Goal: Task Accomplishment & Management: Use online tool/utility

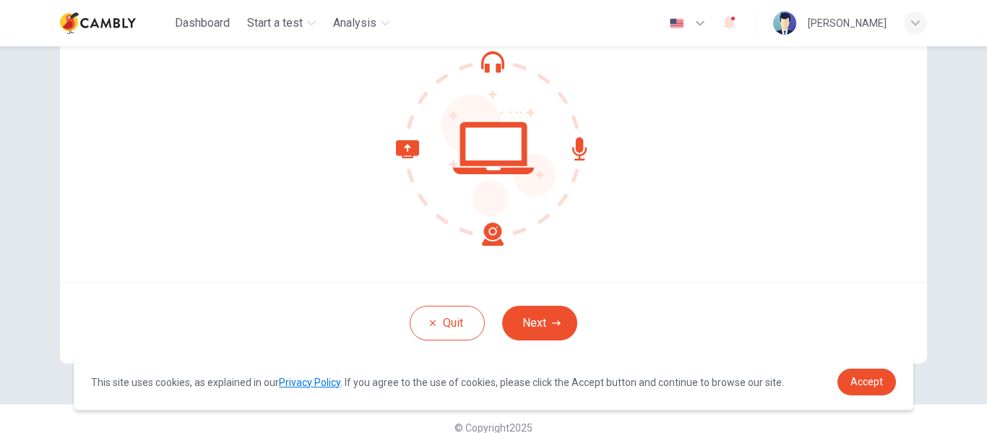
scroll to position [169, 0]
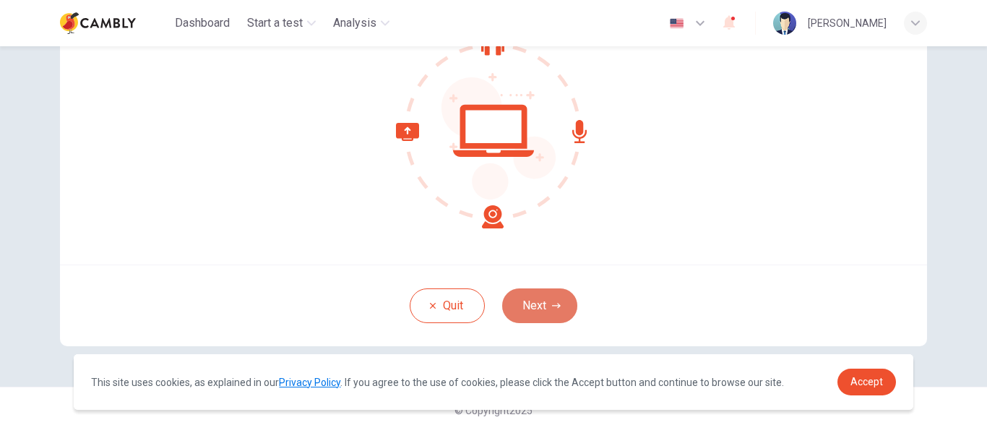
click at [537, 300] on button "Next" at bounding box center [539, 305] width 75 height 35
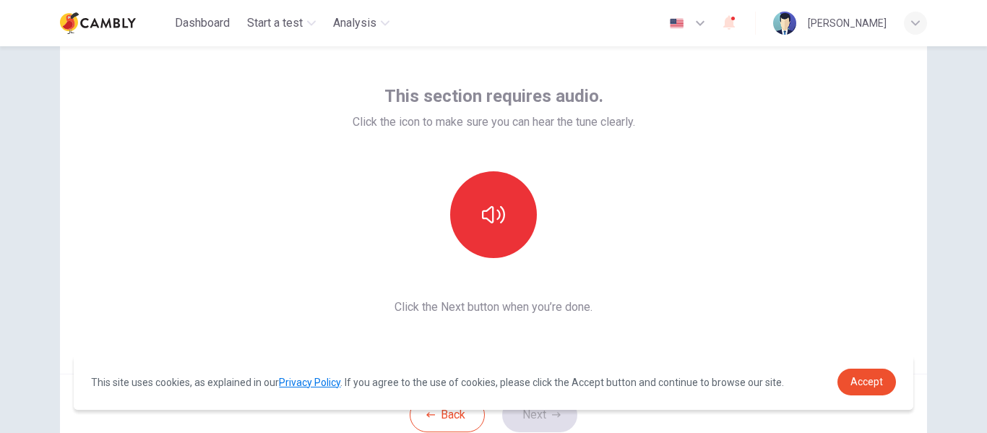
scroll to position [59, 0]
click at [870, 378] on span "Accept" at bounding box center [866, 382] width 33 height 12
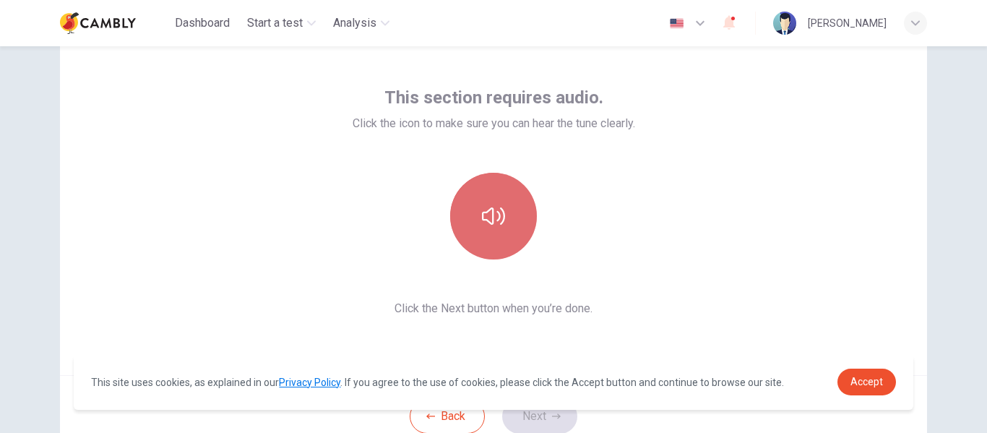
click at [501, 210] on icon "button" at bounding box center [493, 215] width 23 height 23
click at [494, 224] on icon "button" at bounding box center [493, 215] width 23 height 23
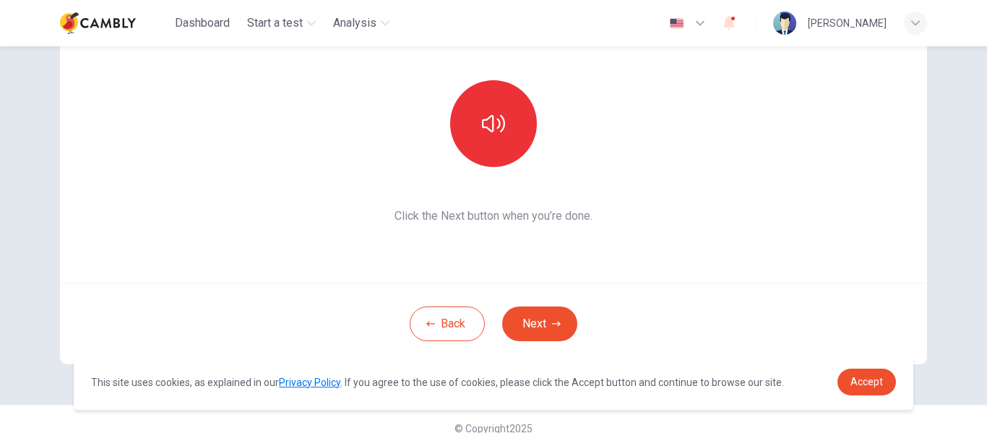
scroll to position [169, 0]
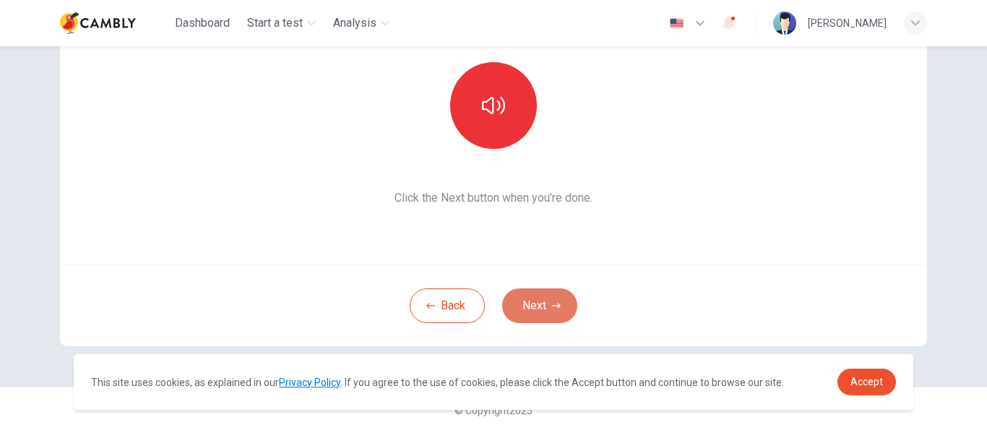
click at [535, 303] on button "Next" at bounding box center [539, 305] width 75 height 35
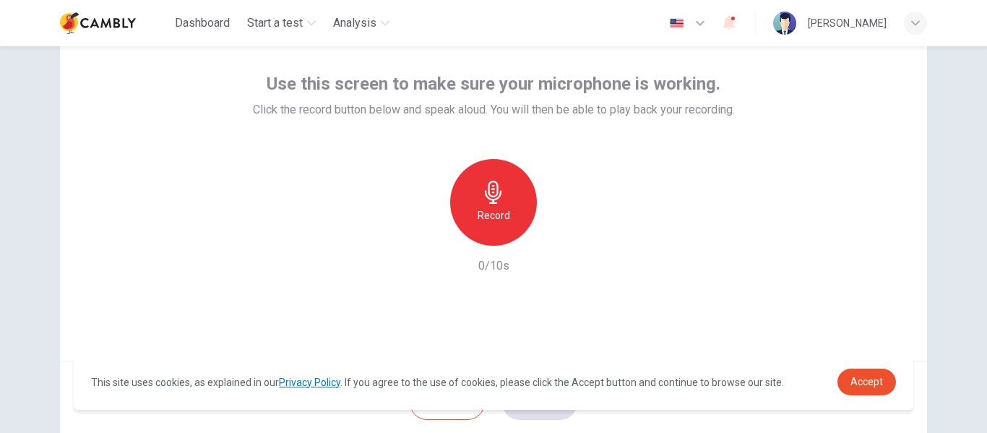
scroll to position [46, 0]
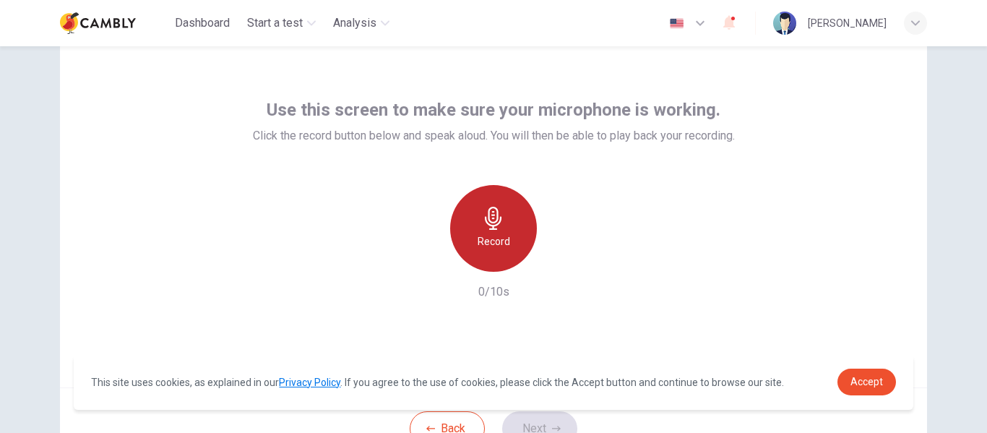
click at [503, 228] on div "Record" at bounding box center [493, 228] width 87 height 87
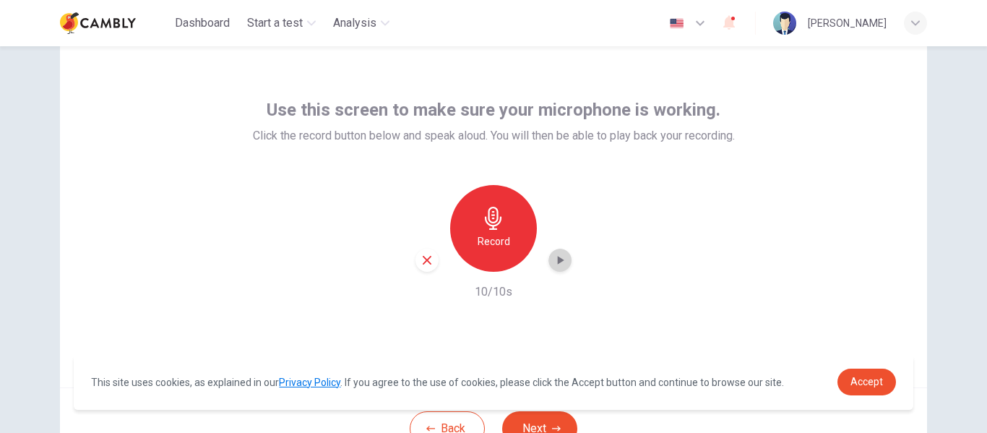
click at [555, 256] on icon "button" at bounding box center [560, 260] width 14 height 14
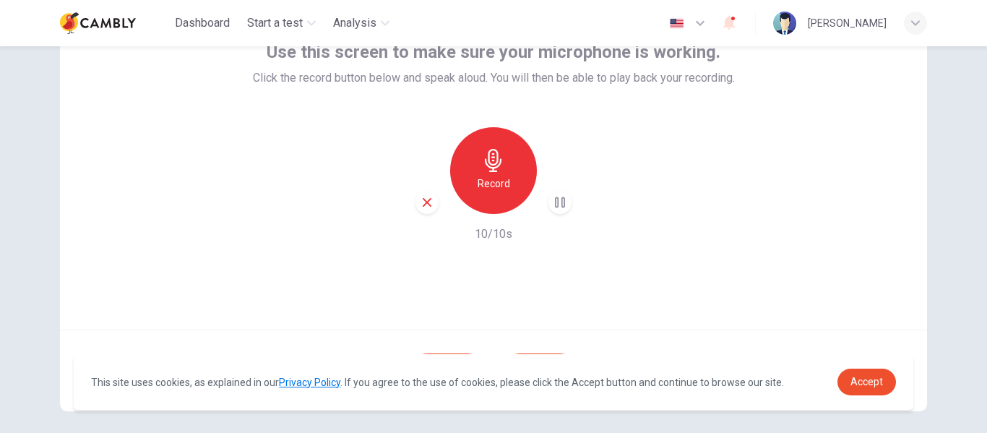
scroll to position [169, 0]
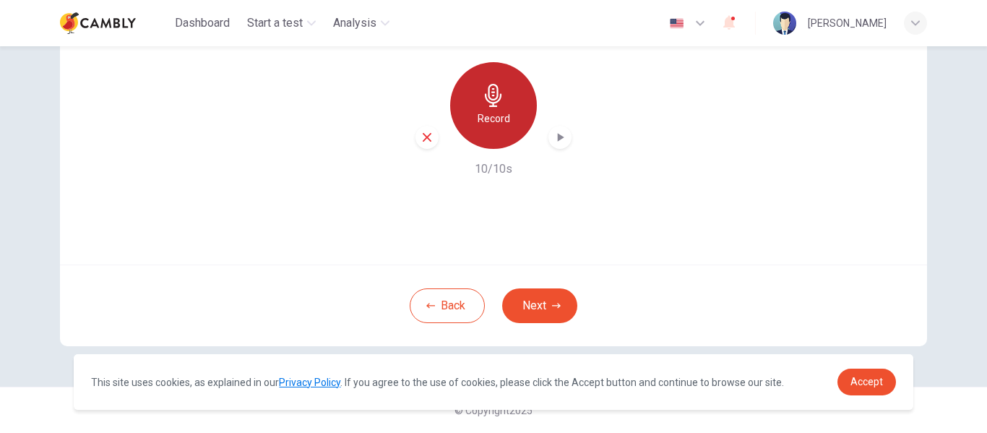
click at [493, 108] on div "Record" at bounding box center [493, 105] width 87 height 87
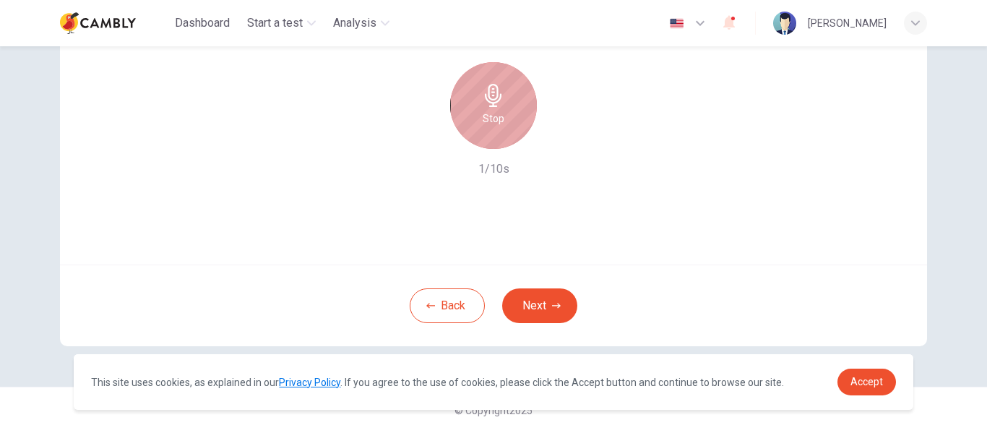
click at [493, 108] on div "Stop" at bounding box center [493, 105] width 87 height 87
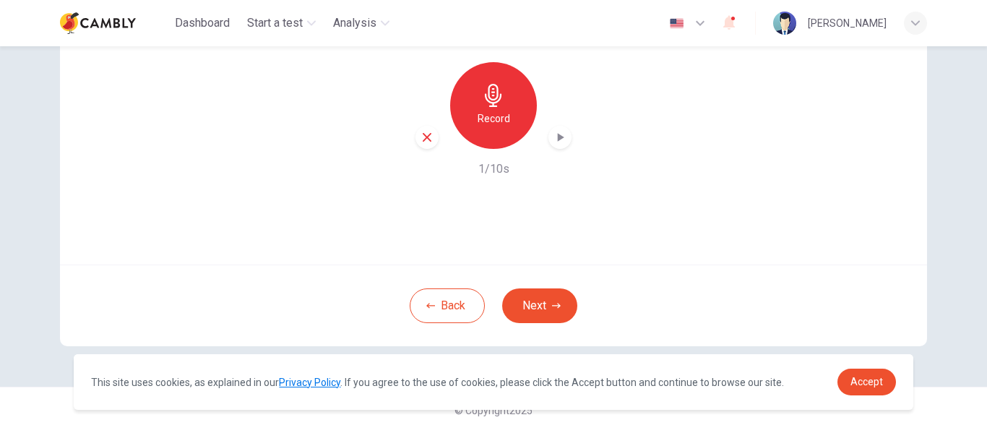
click at [420, 139] on icon "button" at bounding box center [426, 137] width 13 height 13
click at [420, 139] on div "Record" at bounding box center [493, 105] width 156 height 87
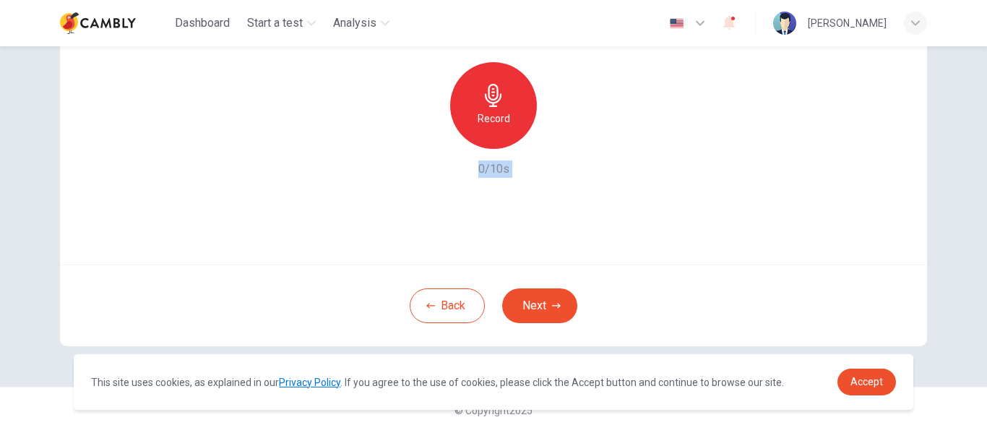
click at [420, 139] on div "Record" at bounding box center [493, 105] width 156 height 87
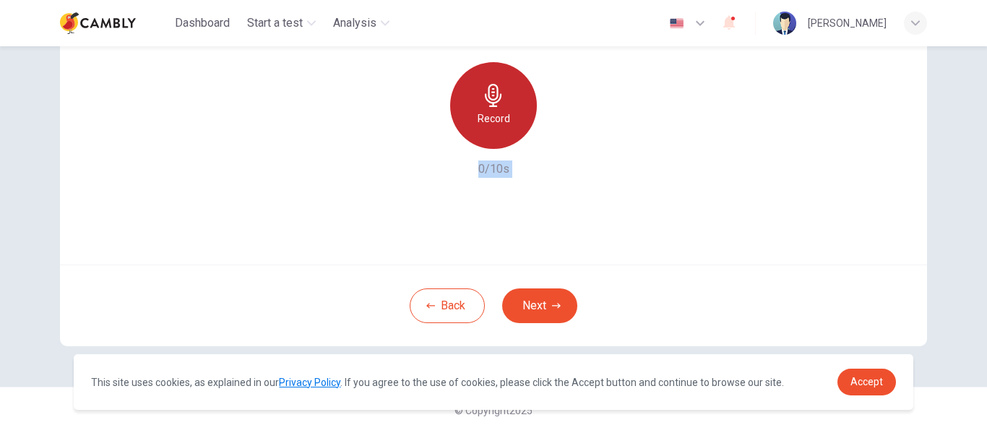
click at [505, 94] on div "Record" at bounding box center [493, 105] width 87 height 87
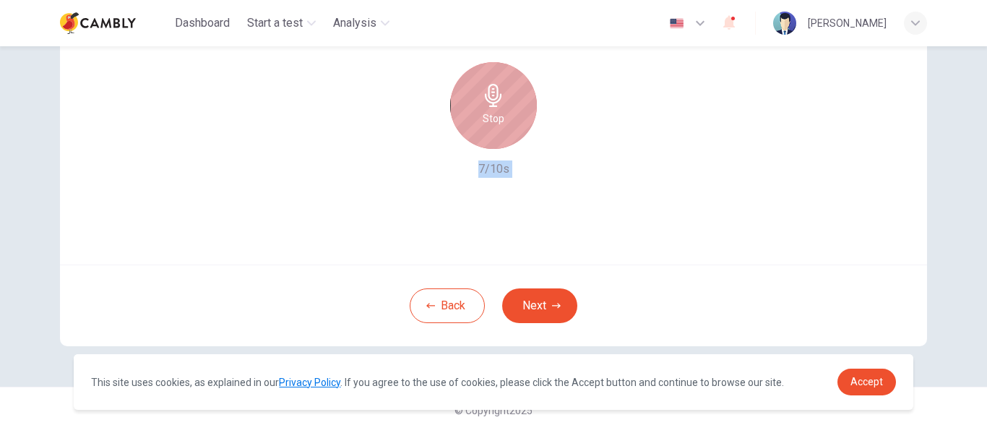
click at [506, 127] on div "Stop" at bounding box center [493, 105] width 87 height 87
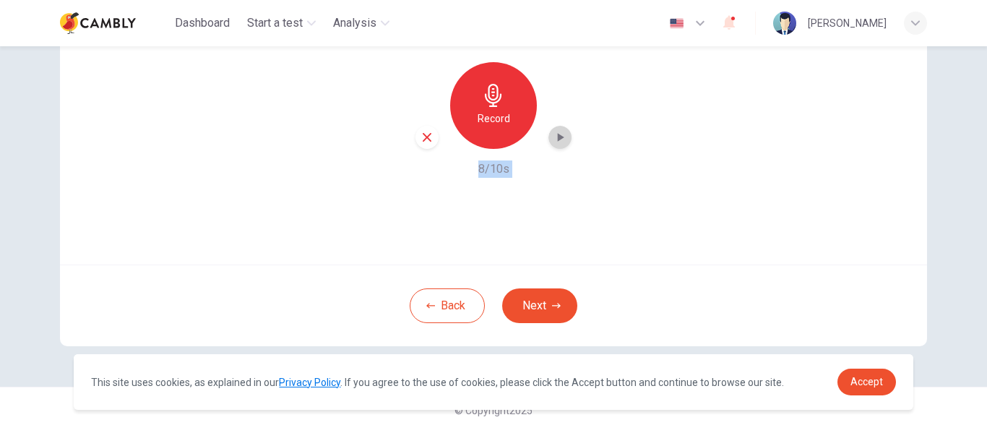
click at [553, 137] on icon "button" at bounding box center [560, 137] width 14 height 14
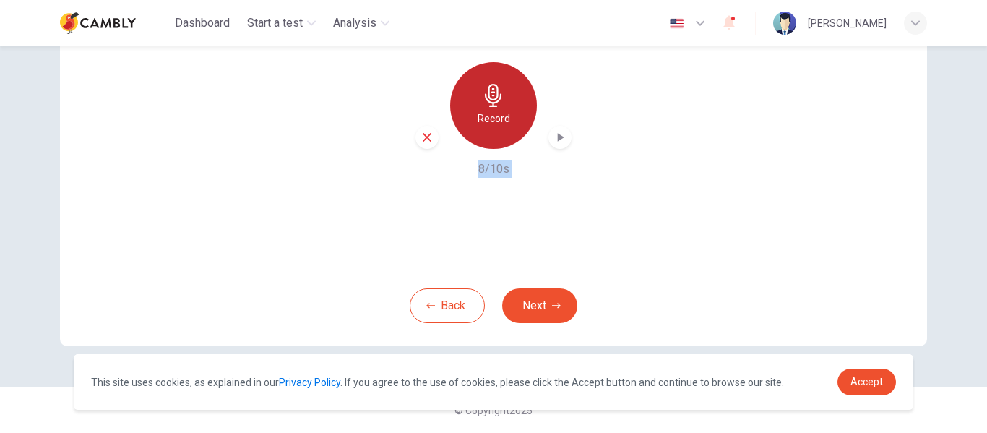
click at [494, 123] on h6 "Record" at bounding box center [493, 118] width 33 height 17
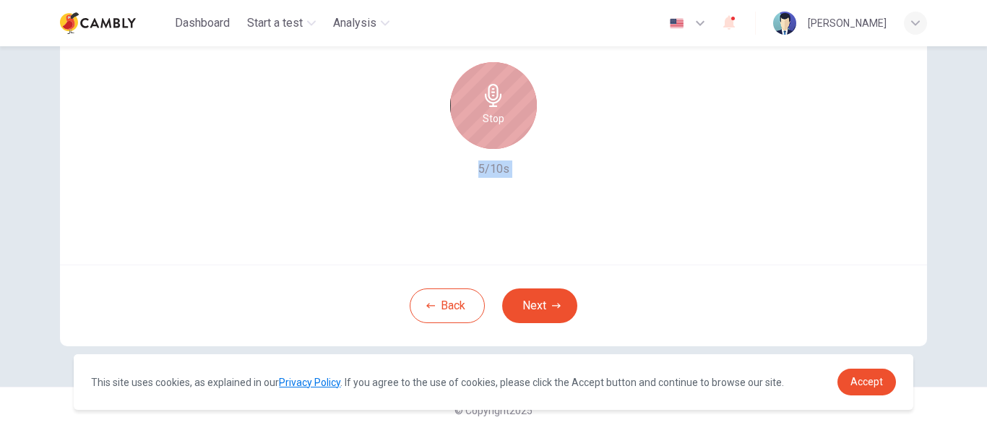
click at [494, 123] on h6 "Stop" at bounding box center [493, 118] width 22 height 17
click at [485, 137] on div "Stop" at bounding box center [493, 105] width 87 height 87
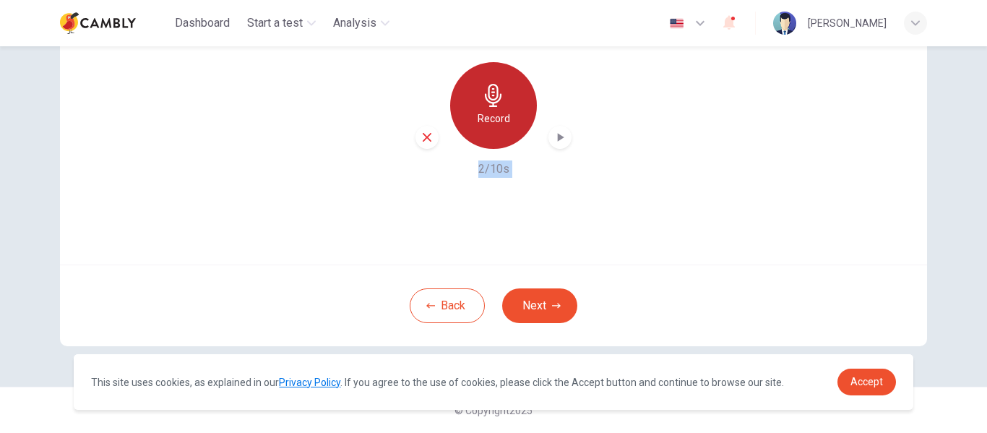
click at [485, 137] on div "Record" at bounding box center [493, 105] width 87 height 87
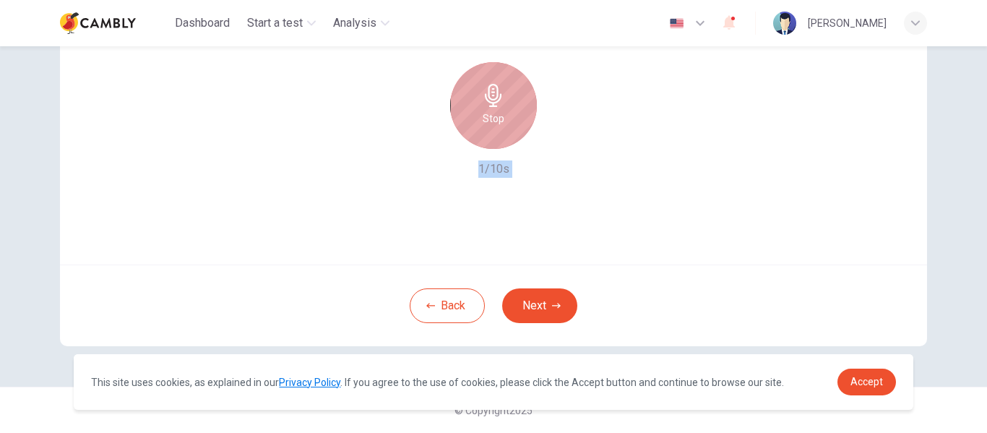
click at [485, 137] on div "Stop" at bounding box center [493, 105] width 87 height 87
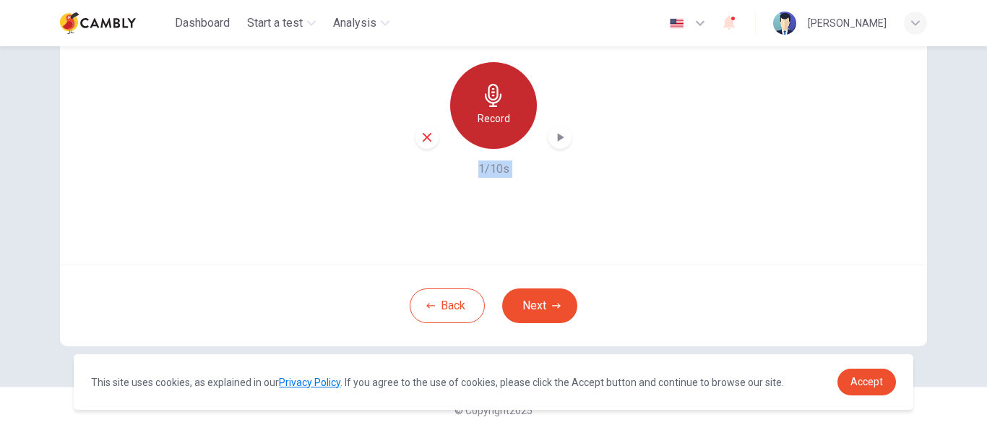
click at [485, 137] on div "Record" at bounding box center [493, 105] width 87 height 87
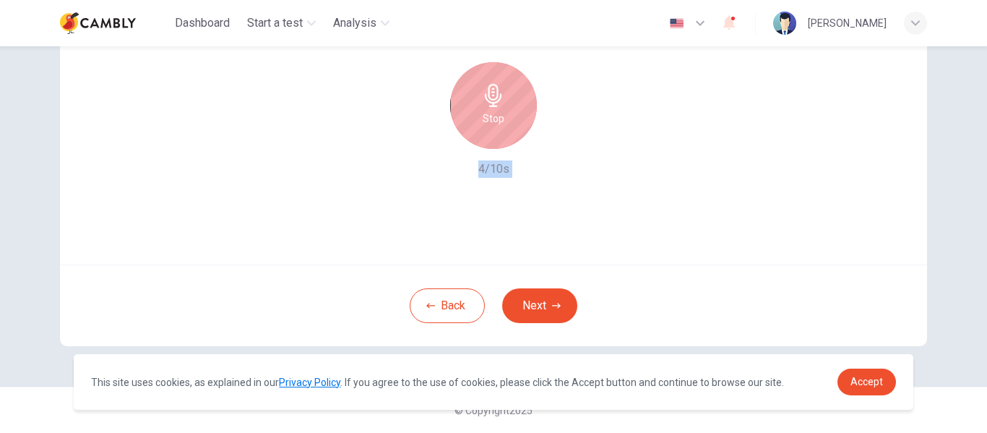
click at [485, 137] on div "Stop" at bounding box center [493, 105] width 87 height 87
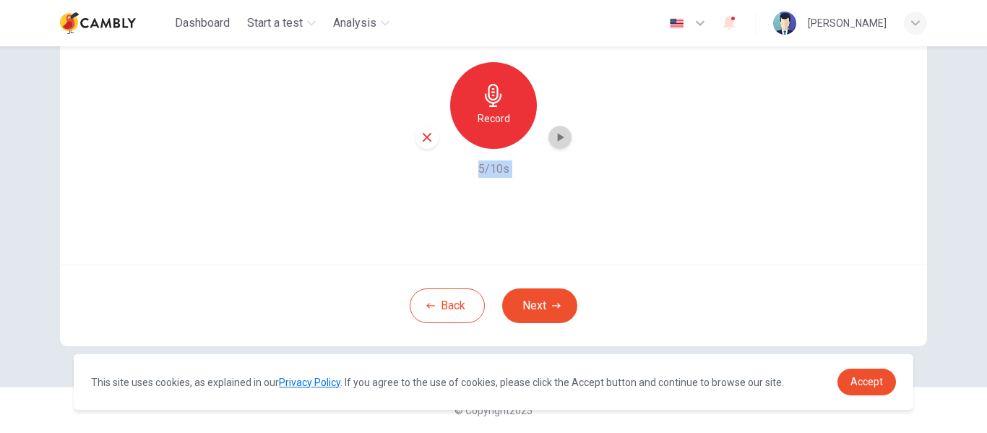
click at [553, 137] on icon "button" at bounding box center [560, 137] width 14 height 14
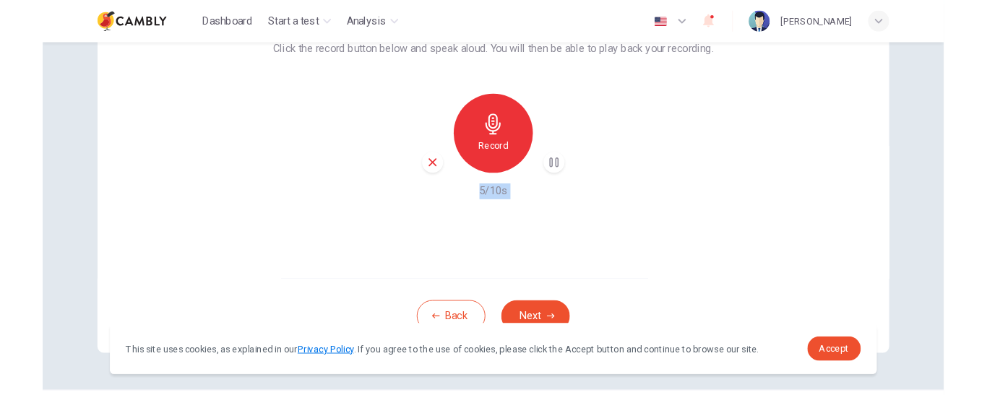
scroll to position [130, 0]
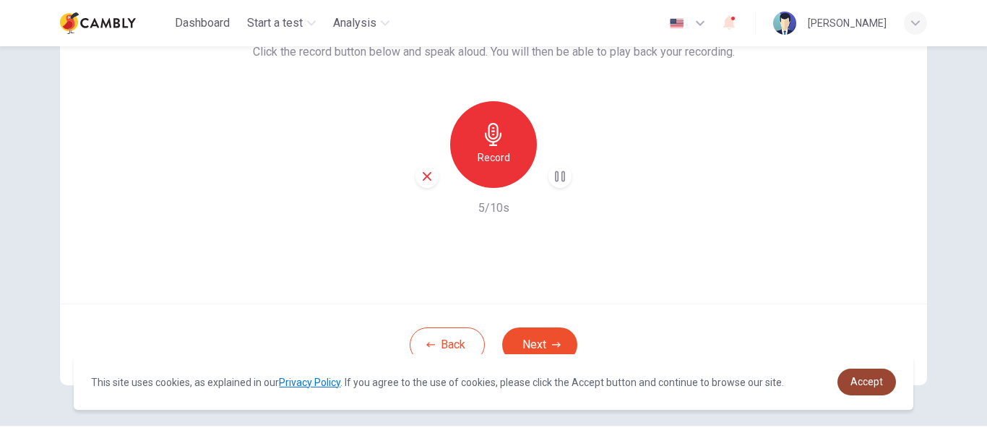
click at [866, 389] on link "Accept" at bounding box center [866, 381] width 59 height 27
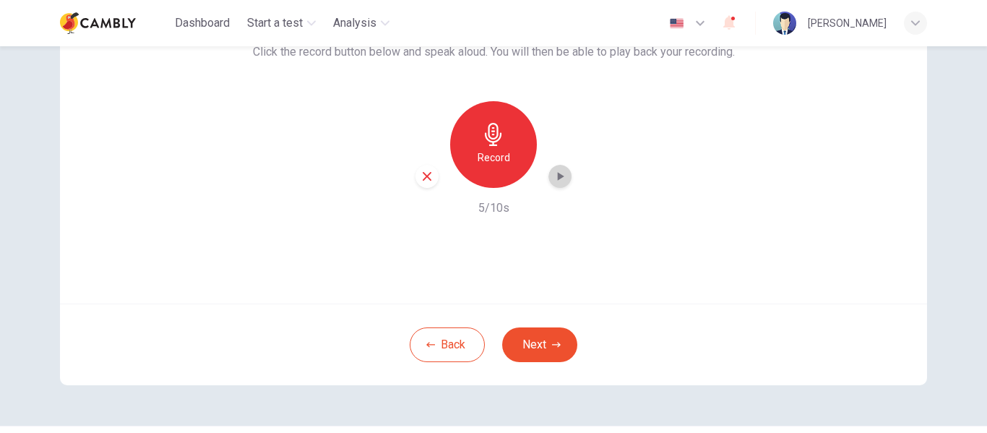
click at [558, 178] on icon "button" at bounding box center [561, 176] width 7 height 9
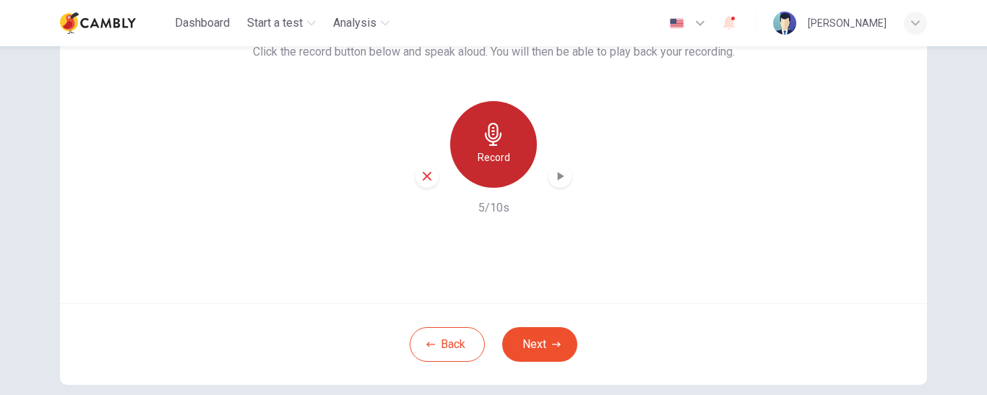
click at [501, 160] on h6 "Record" at bounding box center [493, 157] width 33 height 17
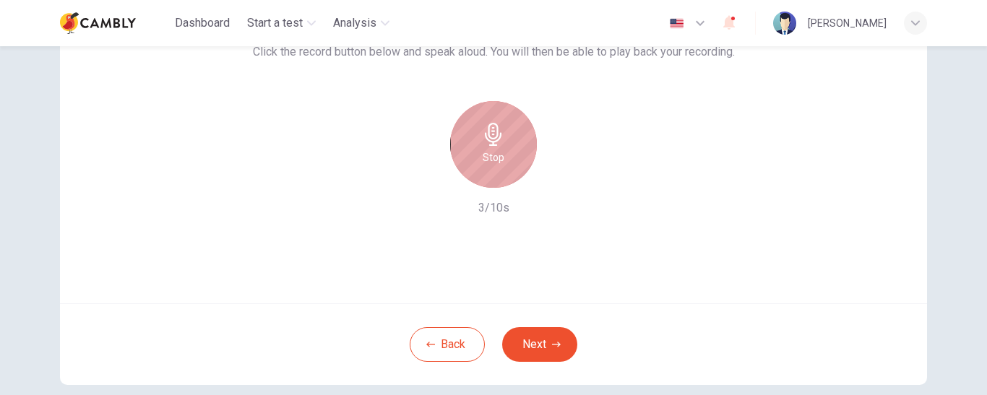
click at [500, 161] on h6 "Stop" at bounding box center [493, 157] width 22 height 17
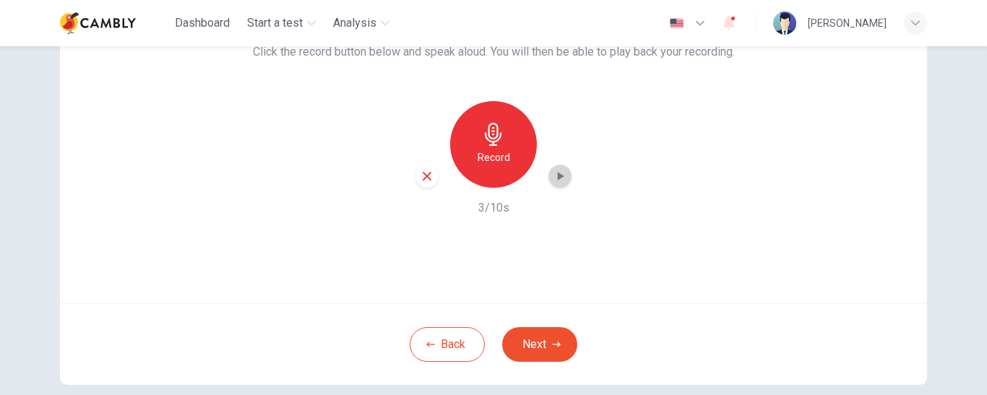
click at [553, 178] on icon "button" at bounding box center [560, 176] width 14 height 14
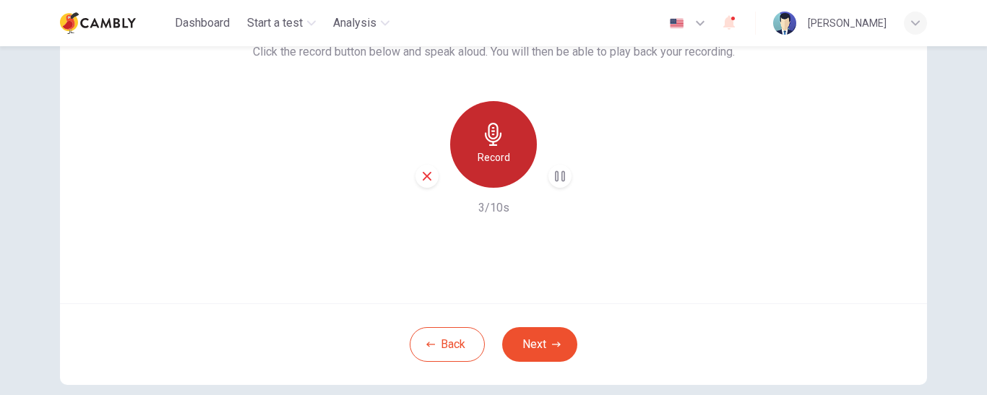
click at [482, 144] on icon "button" at bounding box center [493, 134] width 23 height 23
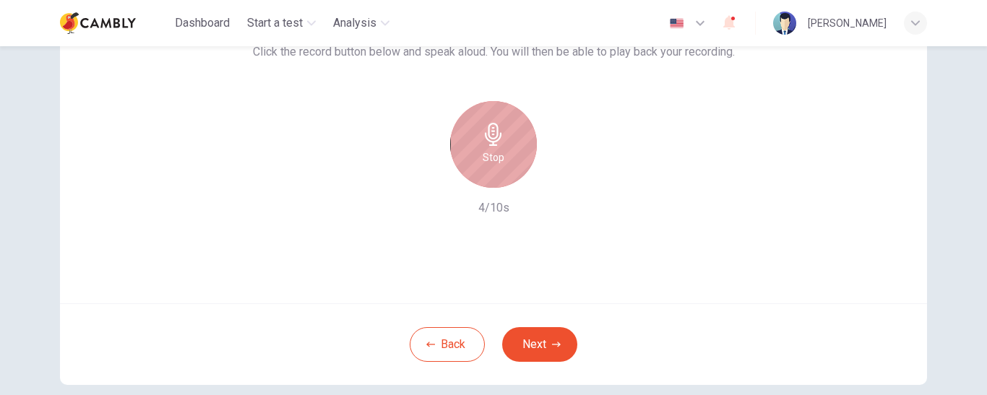
click at [482, 144] on icon "button" at bounding box center [493, 134] width 23 height 23
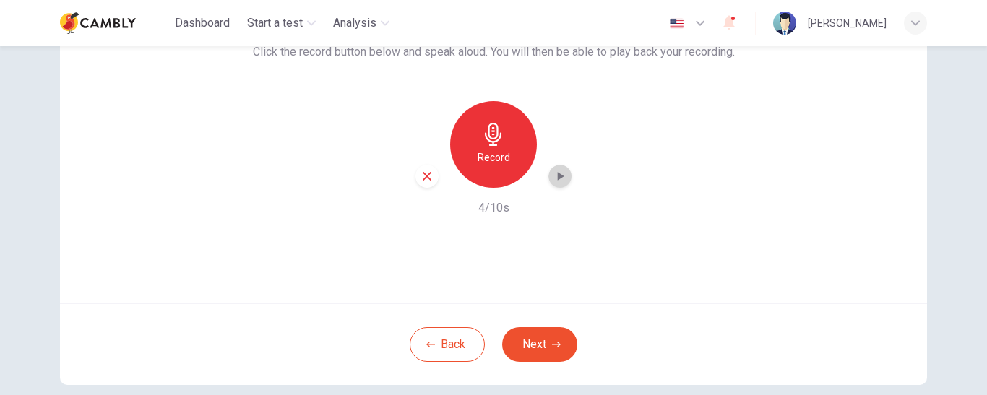
click at [558, 176] on icon "button" at bounding box center [561, 176] width 7 height 9
click at [543, 349] on button "Next" at bounding box center [539, 344] width 75 height 35
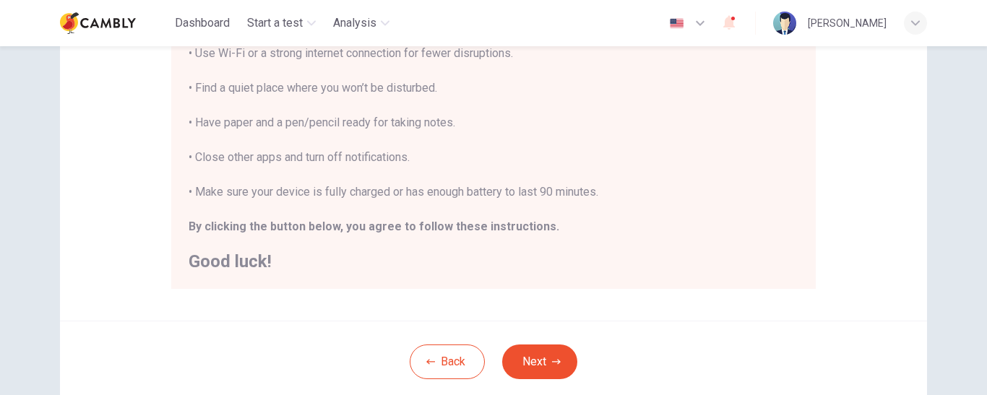
scroll to position [316, 0]
click at [529, 355] on button "Next" at bounding box center [539, 360] width 75 height 35
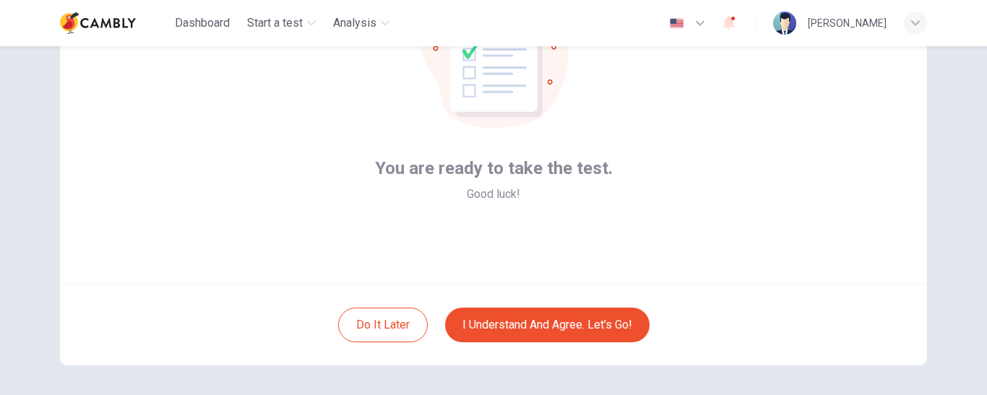
scroll to position [158, 0]
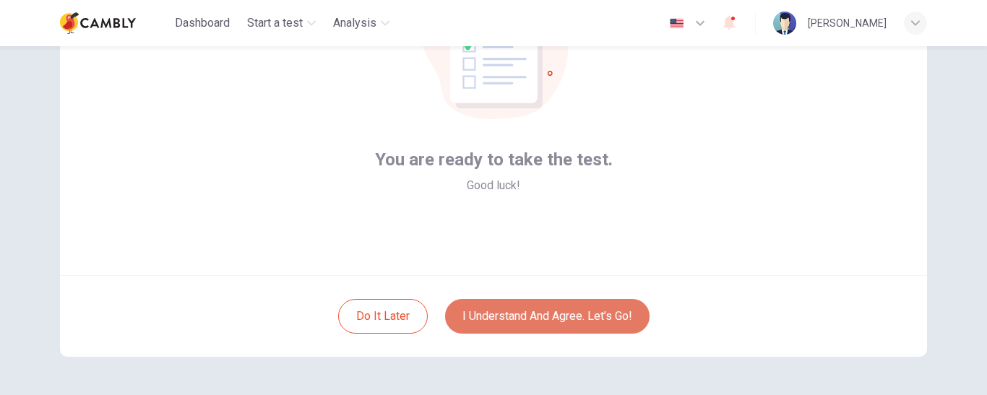
click at [531, 321] on button "I understand and agree. Let’s go!" at bounding box center [547, 316] width 204 height 35
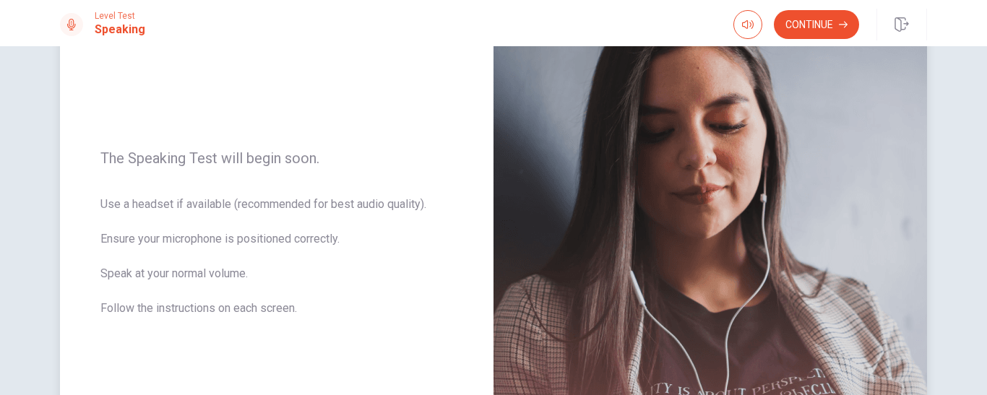
scroll to position [144, 0]
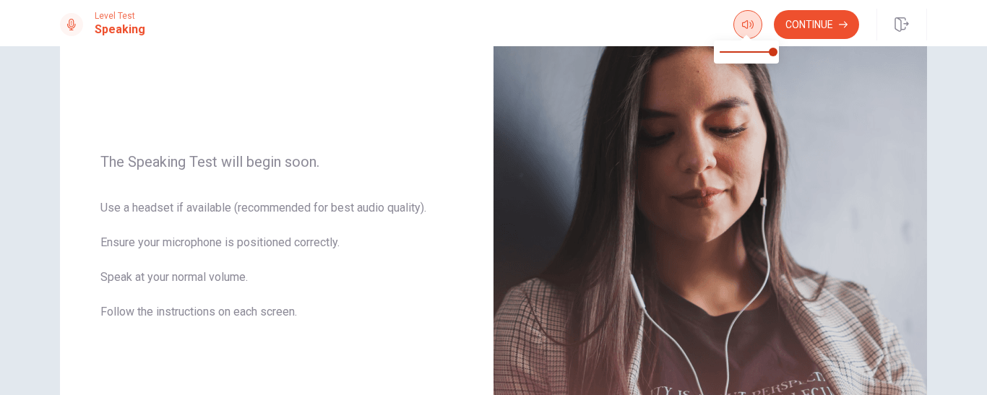
click at [743, 28] on icon "button" at bounding box center [748, 25] width 12 height 12
click at [803, 26] on button "Continue" at bounding box center [816, 24] width 85 height 29
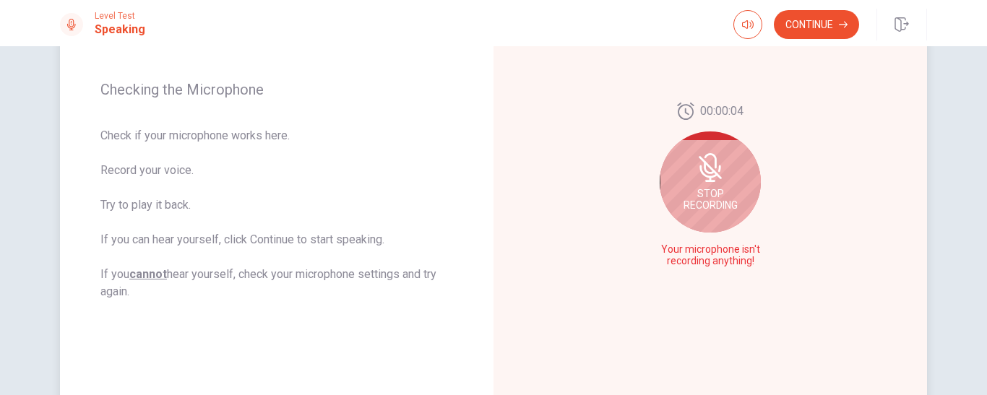
scroll to position [113, 0]
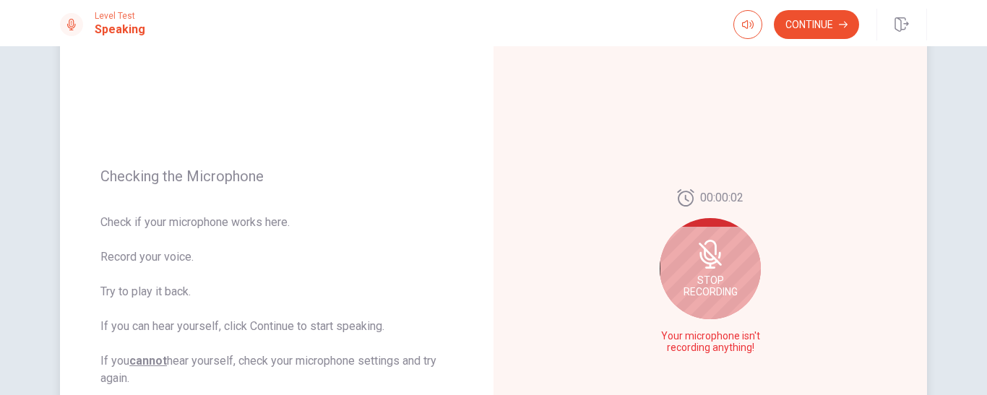
click at [665, 272] on div "Stop Recording" at bounding box center [709, 268] width 101 height 101
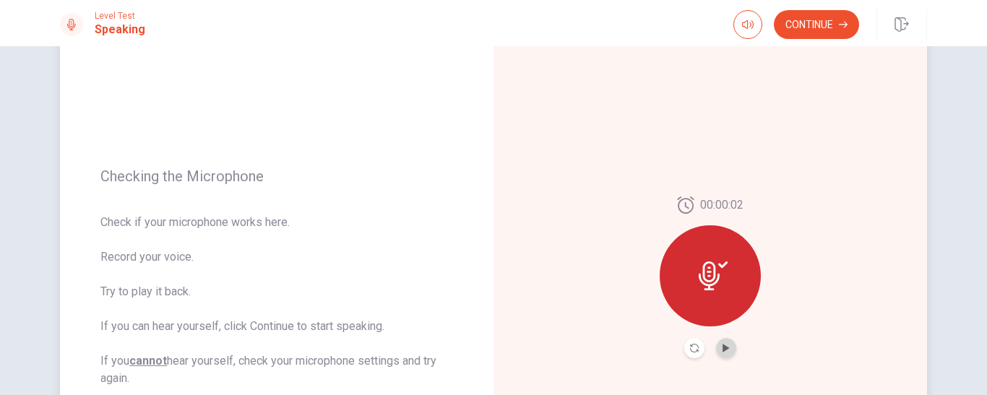
click at [719, 352] on button "Play Audio" at bounding box center [726, 348] width 20 height 20
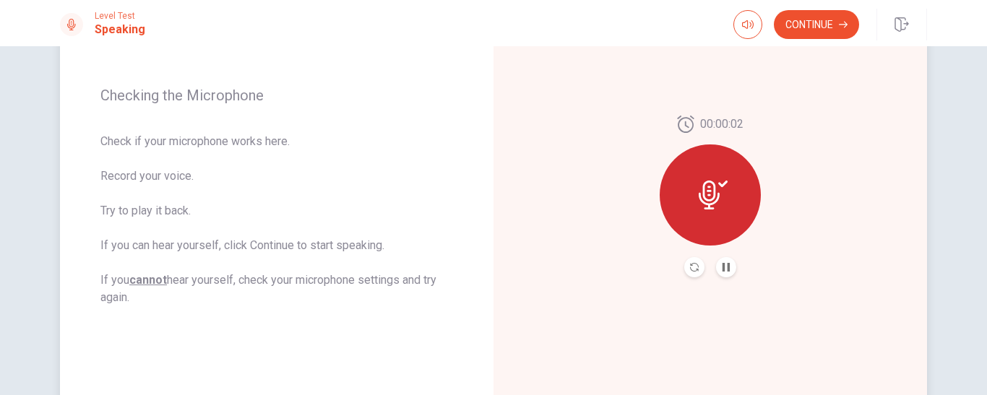
scroll to position [197, 0]
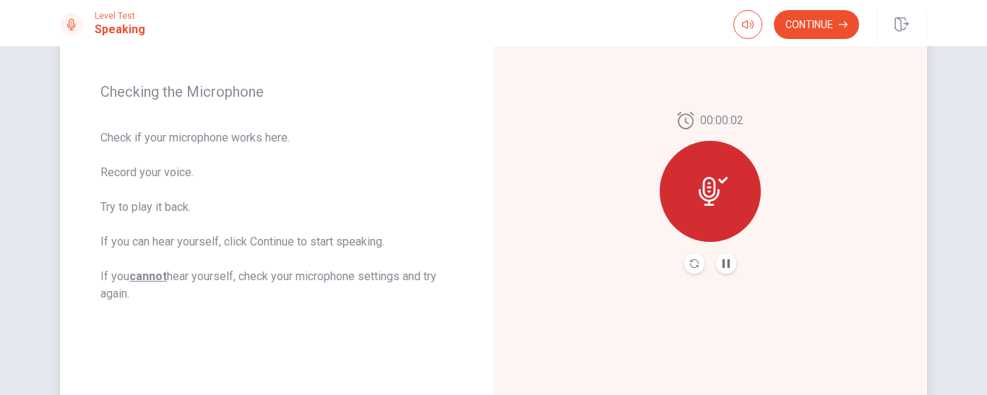
click at [142, 281] on u "cannot" at bounding box center [148, 276] width 38 height 14
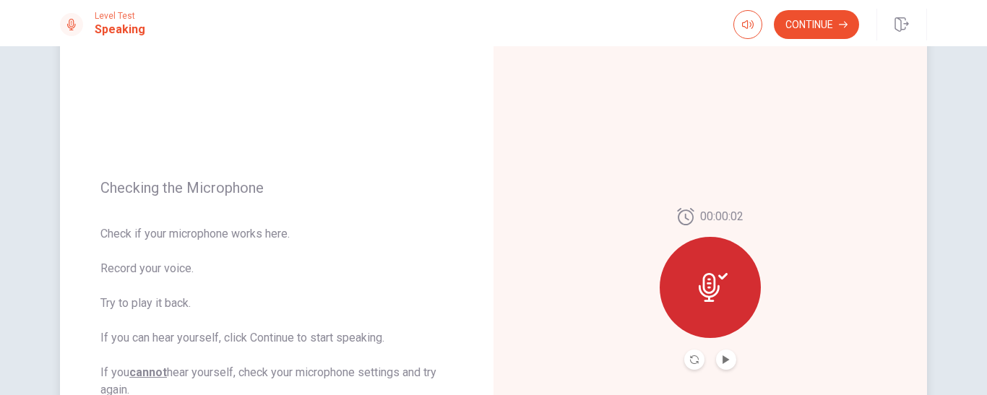
scroll to position [94, 0]
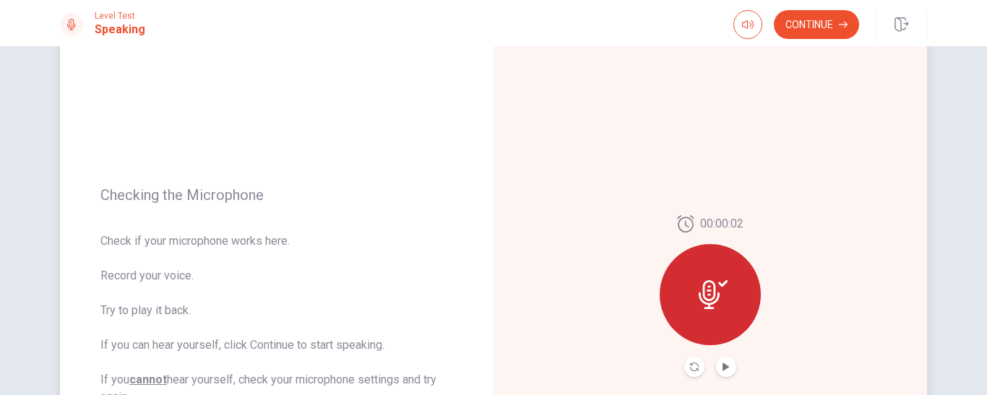
click at [713, 305] on icon at bounding box center [712, 294] width 29 height 29
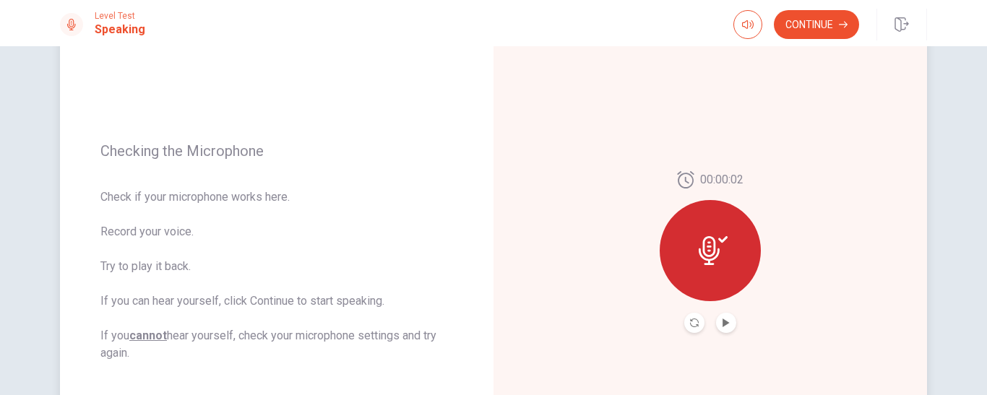
scroll to position [139, 0]
click at [702, 241] on icon at bounding box center [712, 249] width 29 height 29
click at [690, 322] on icon "Record Again" at bounding box center [694, 321] width 9 height 9
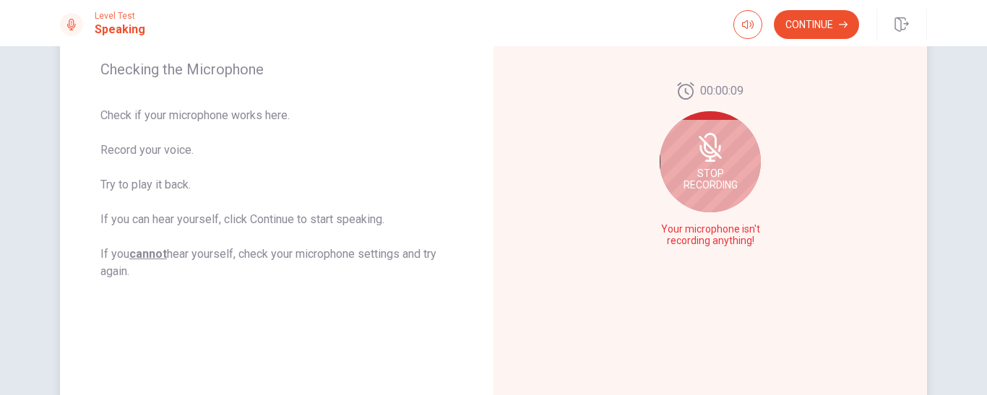
scroll to position [209, 0]
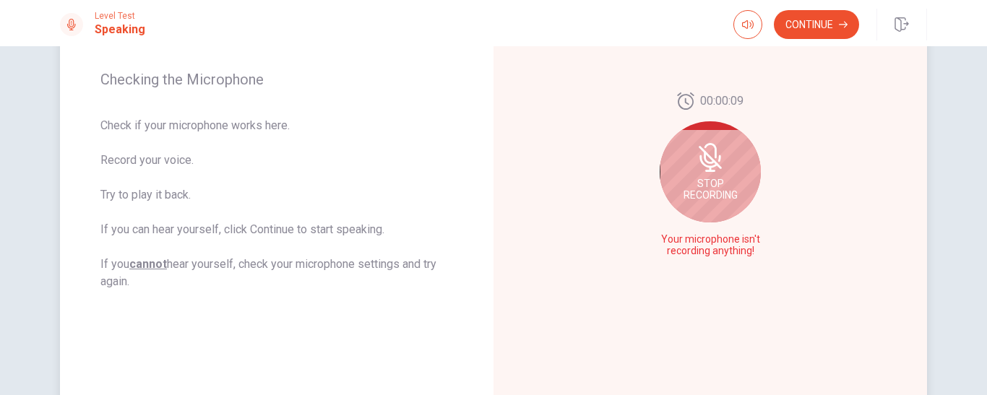
click at [718, 159] on icon at bounding box center [719, 158] width 3 height 7
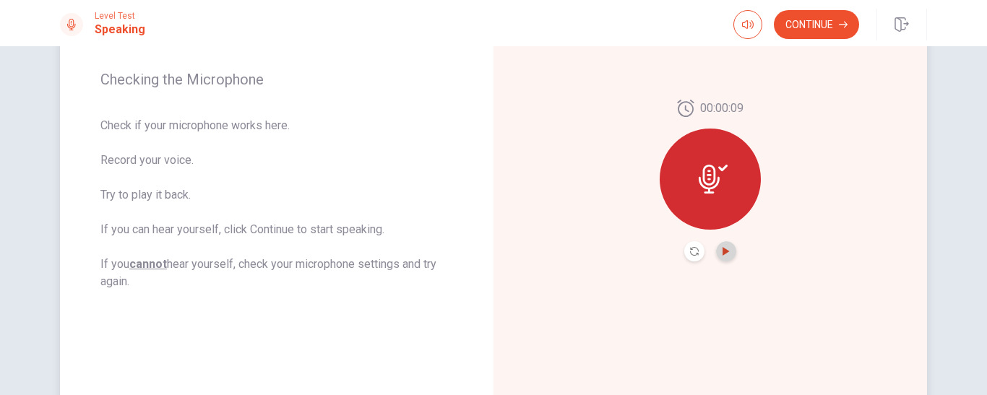
click at [722, 251] on icon "Play Audio" at bounding box center [725, 251] width 7 height 9
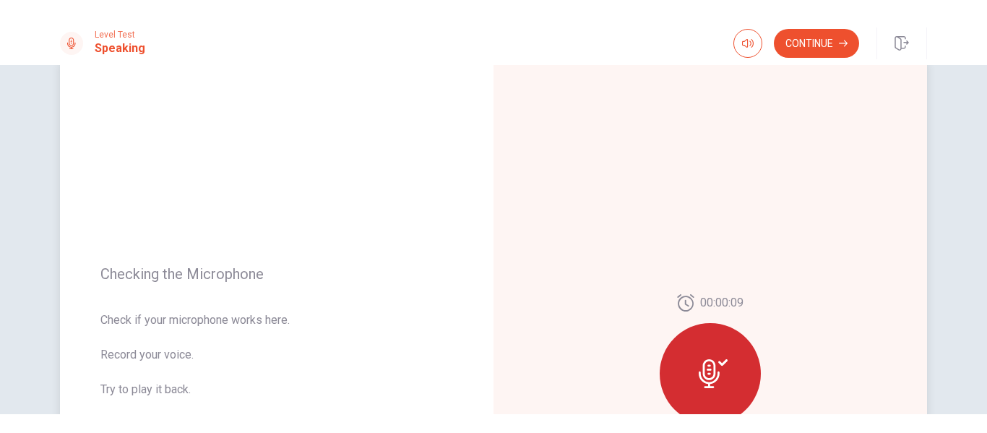
scroll to position [0, 0]
